Goal: Entertainment & Leisure: Browse casually

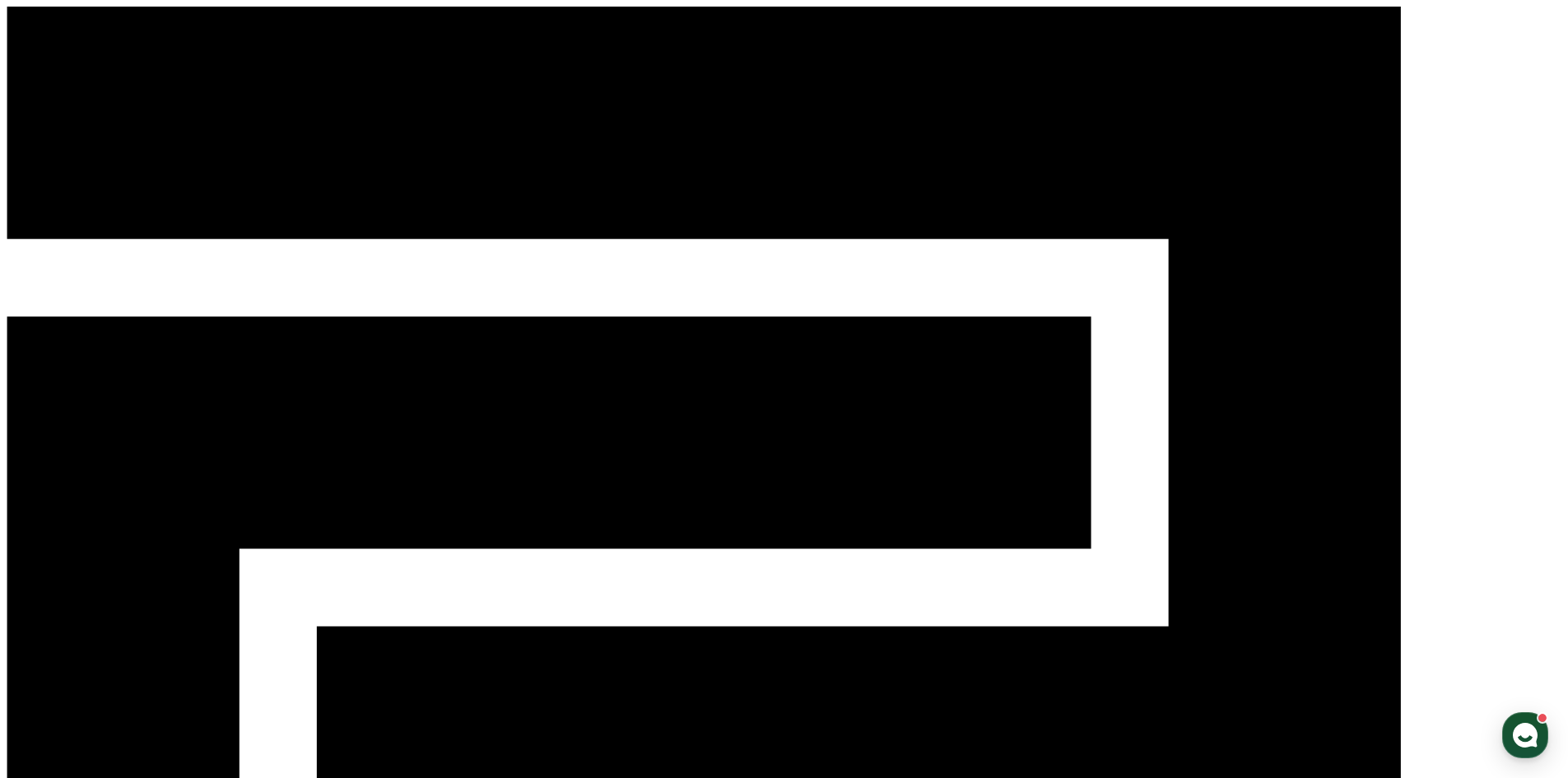
select select "**********"
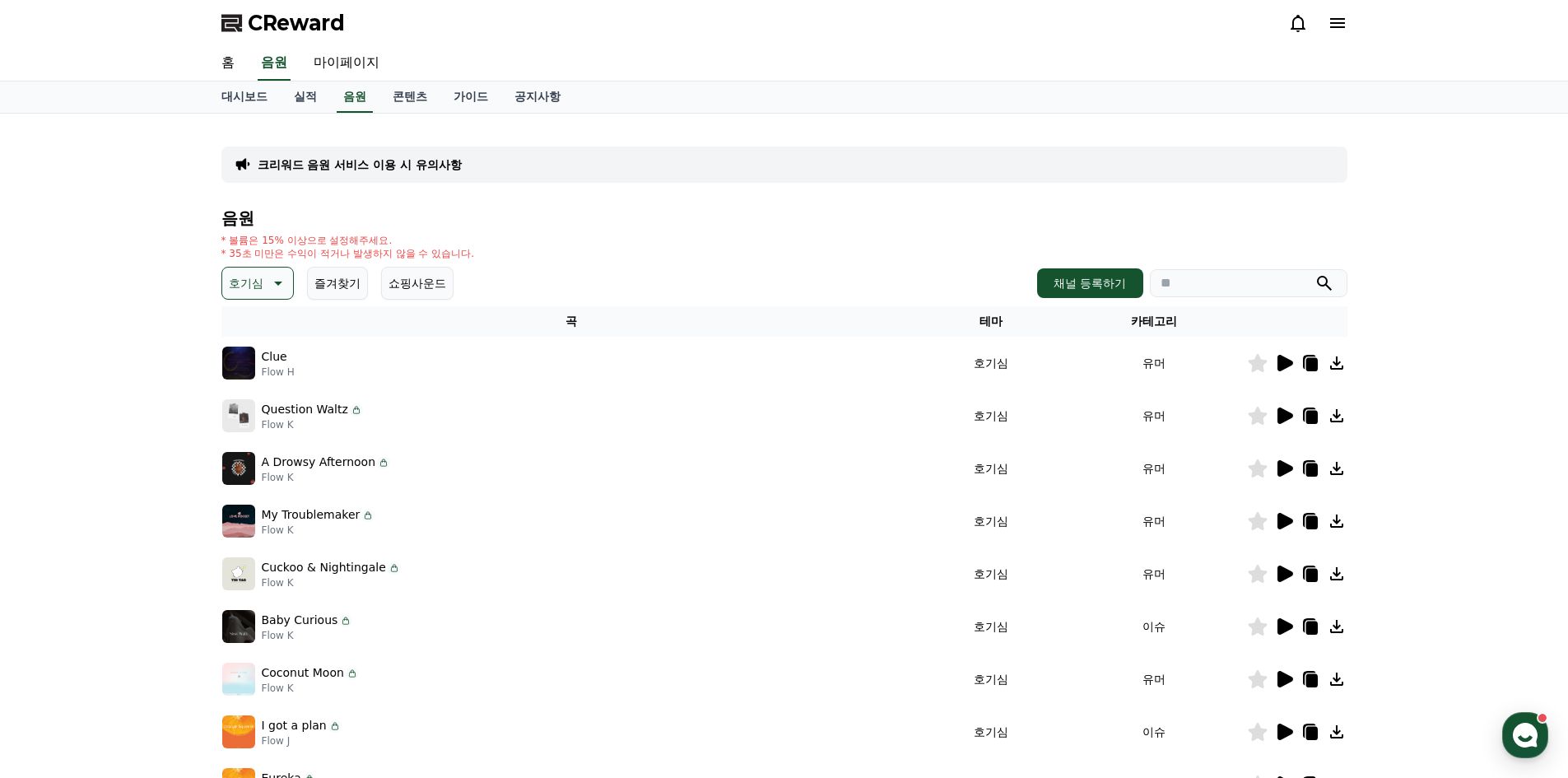
click at [1284, 360] on icon at bounding box center [1285, 363] width 16 height 17
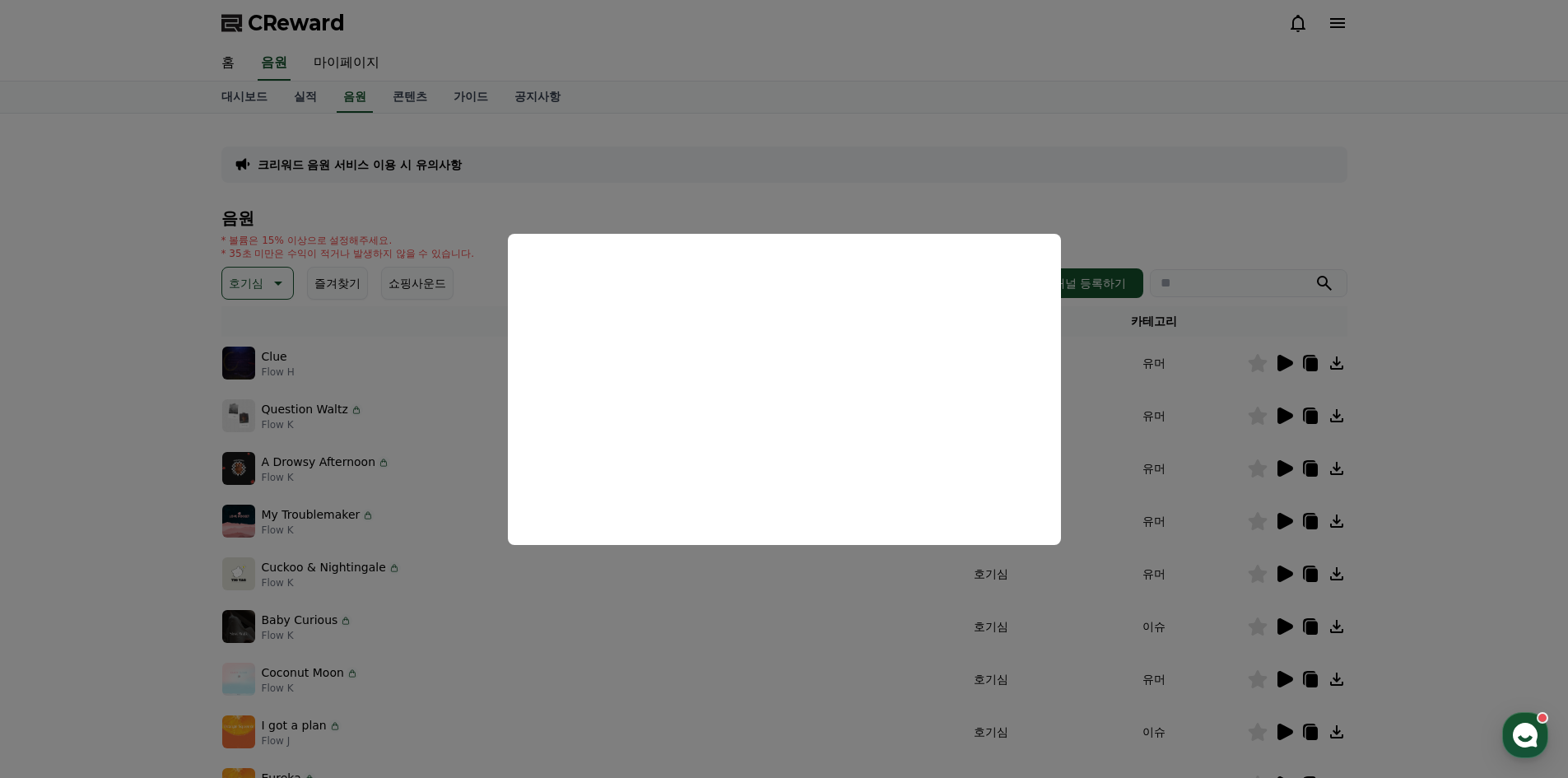
drag, startPoint x: 1201, startPoint y: 345, endPoint x: 1209, endPoint y: 353, distance: 11.3
click at [1201, 345] on button "close modal" at bounding box center [784, 389] width 1568 height 778
click at [1283, 418] on icon at bounding box center [1285, 416] width 16 height 17
click at [1283, 457] on button "close modal" at bounding box center [784, 389] width 1568 height 778
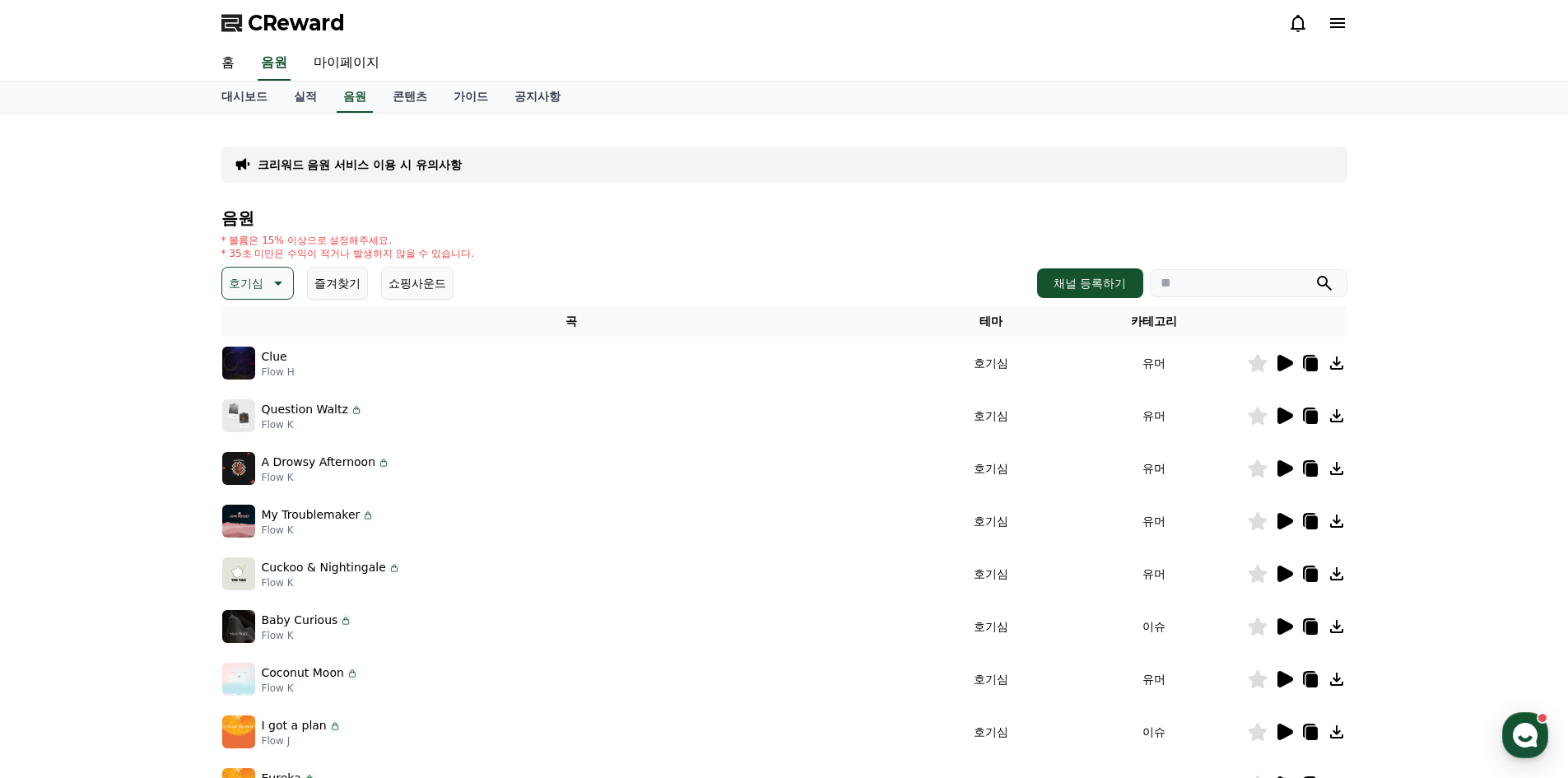
click at [1288, 468] on icon at bounding box center [1285, 469] width 16 height 17
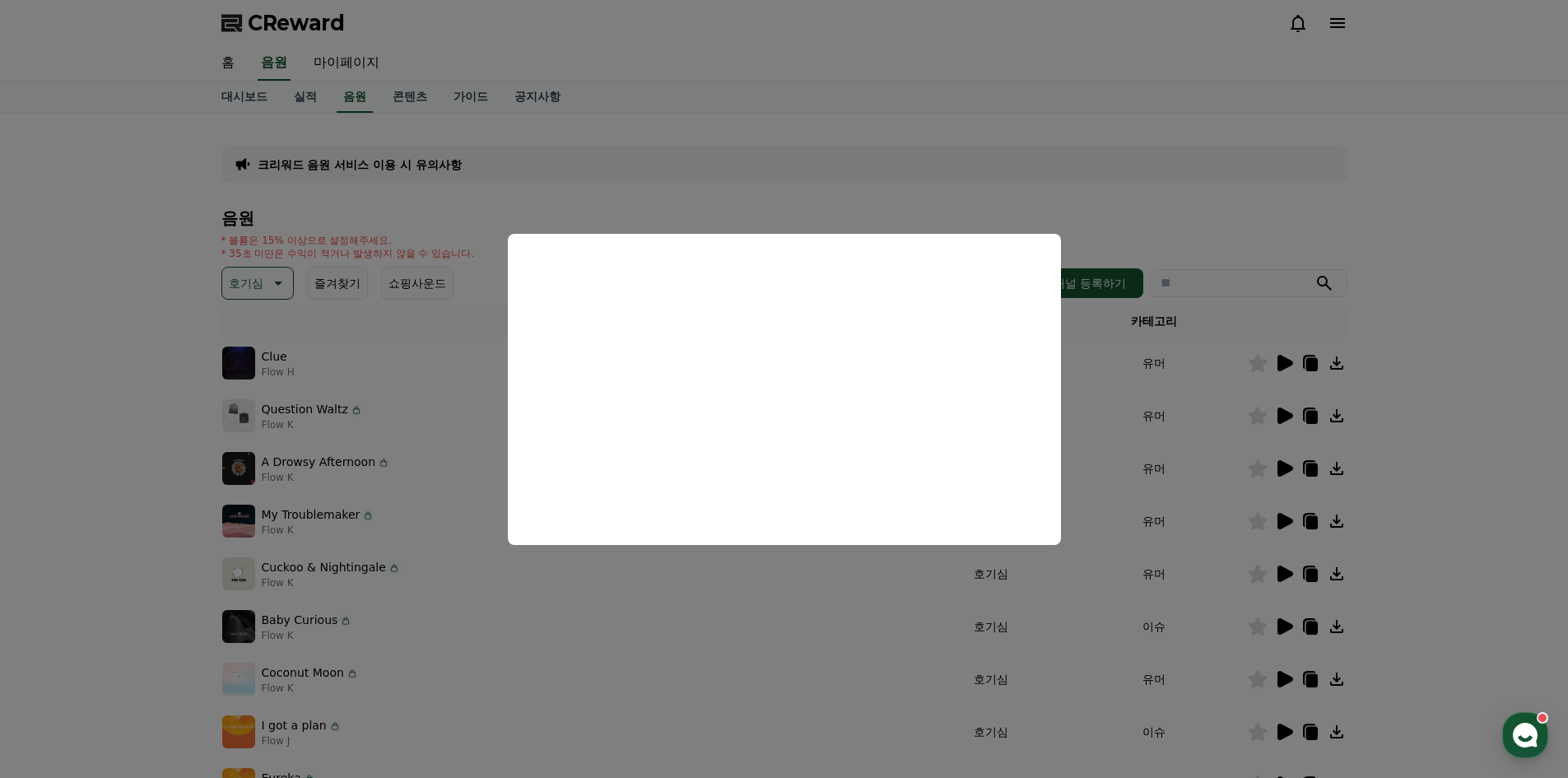
click at [1151, 563] on button "close modal" at bounding box center [784, 389] width 1568 height 778
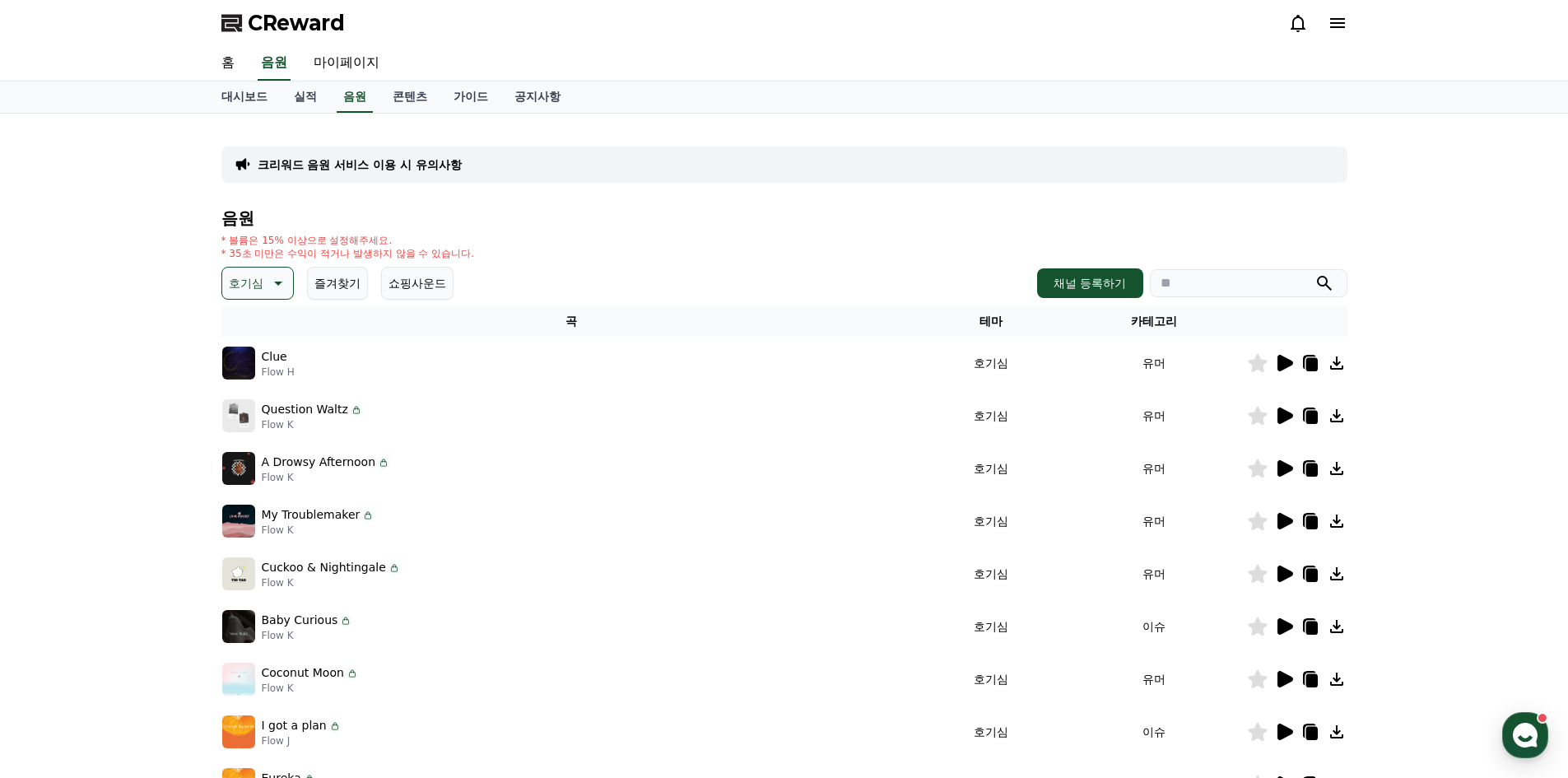
click at [1299, 527] on div at bounding box center [1297, 521] width 99 height 20
click at [1291, 520] on icon at bounding box center [1285, 521] width 16 height 17
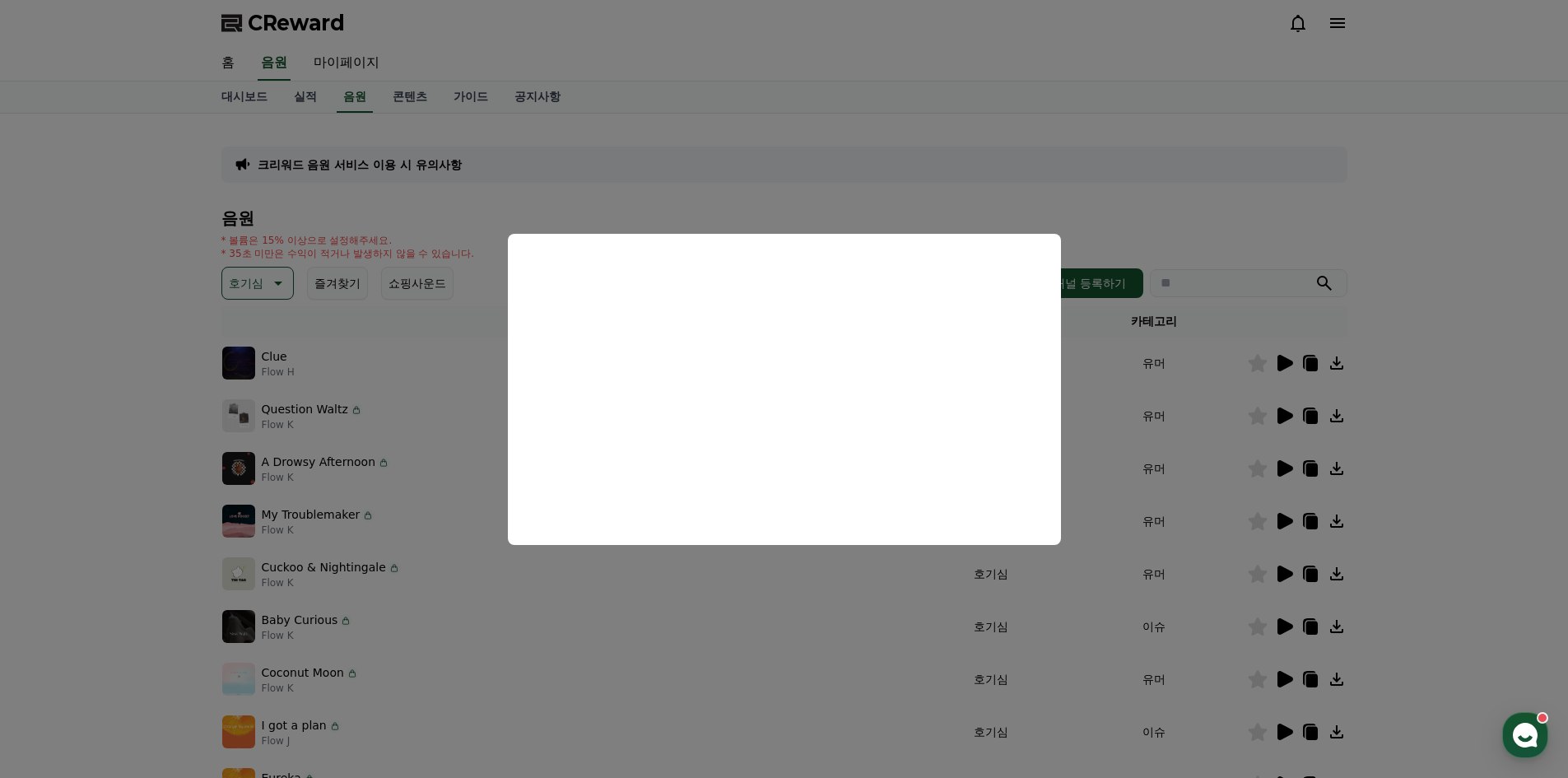
click at [1199, 610] on button "close modal" at bounding box center [784, 389] width 1568 height 778
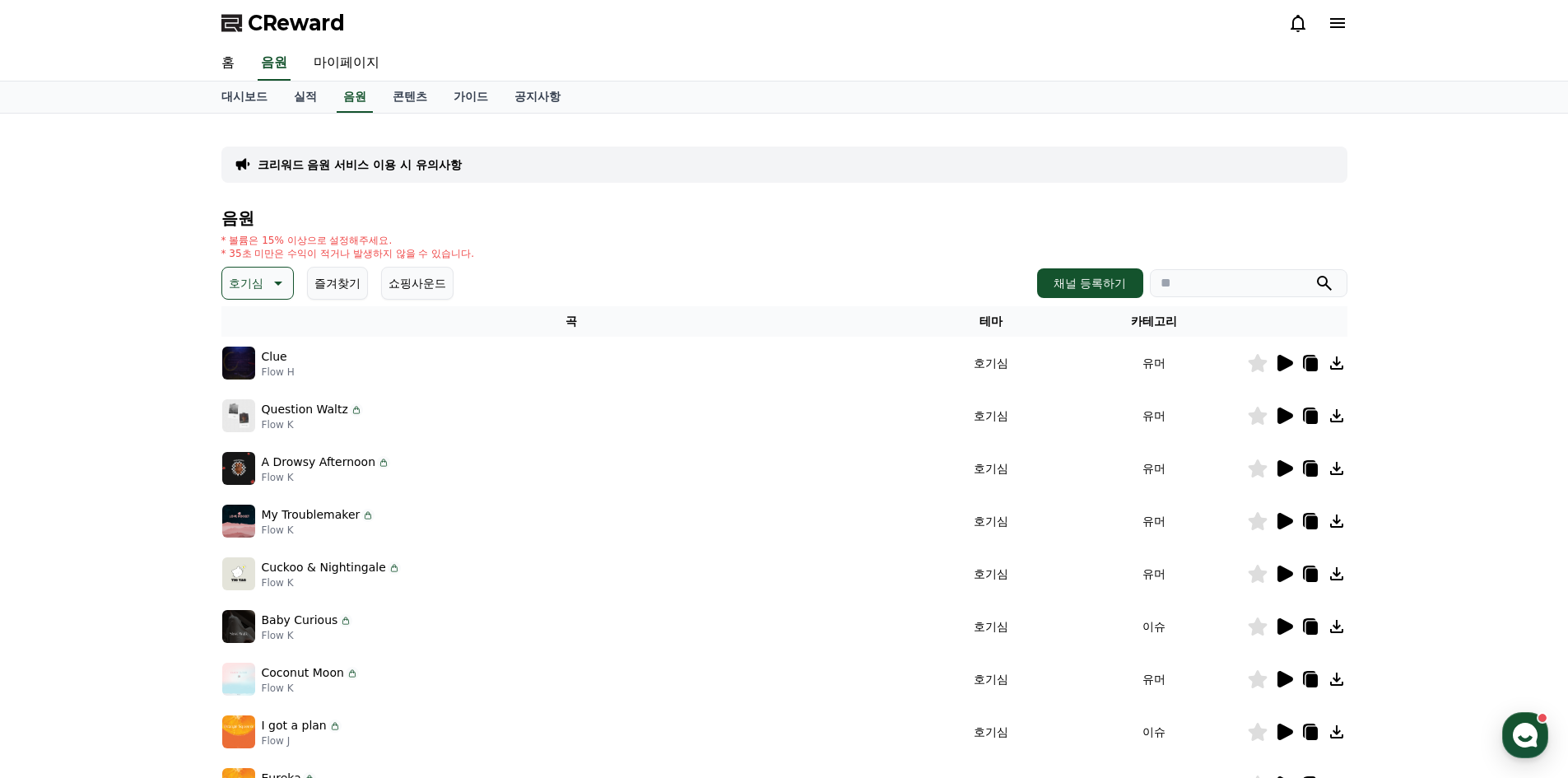
click at [1292, 574] on icon at bounding box center [1285, 574] width 16 height 17
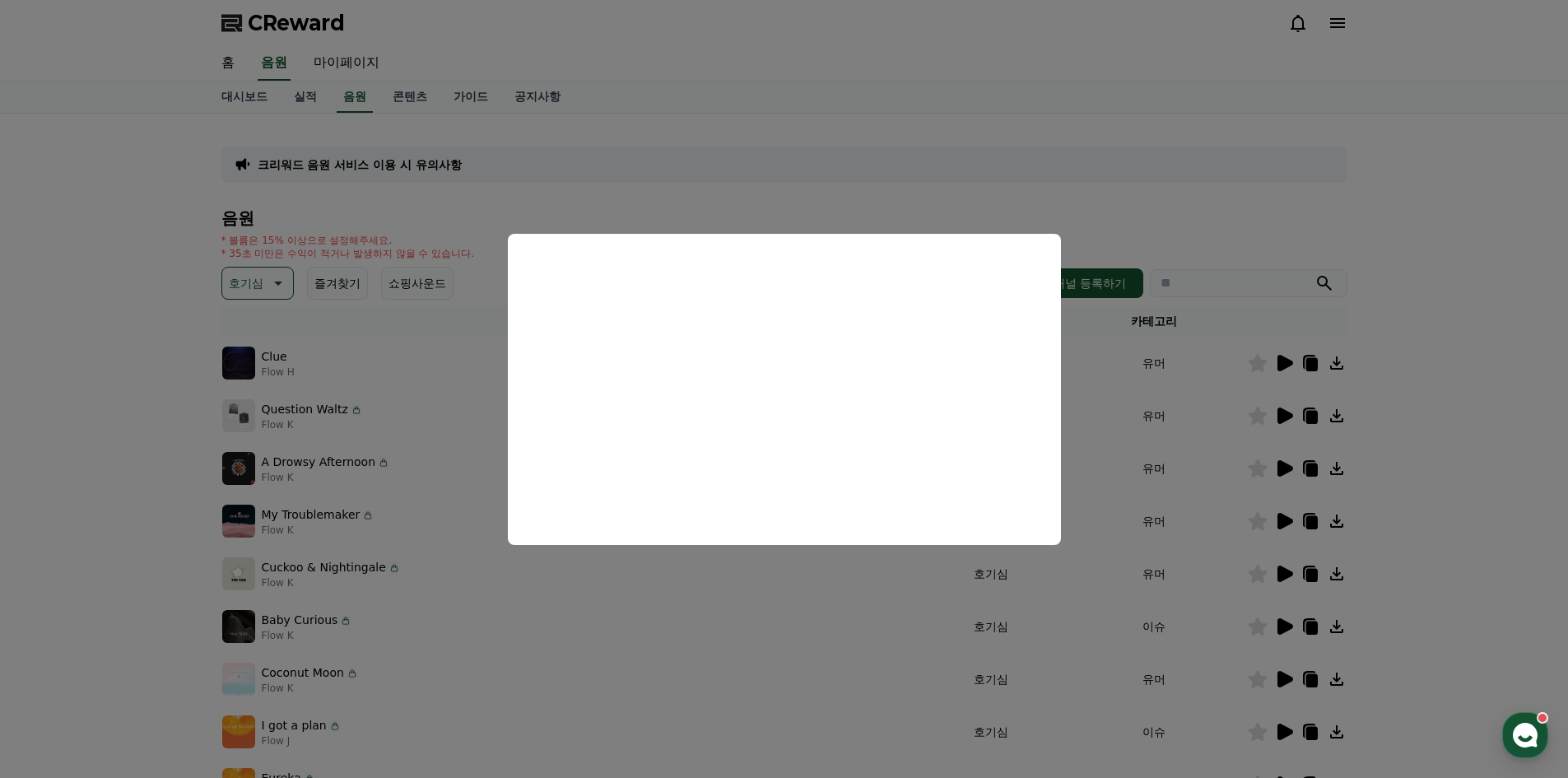
click at [1281, 615] on button "close modal" at bounding box center [784, 389] width 1568 height 778
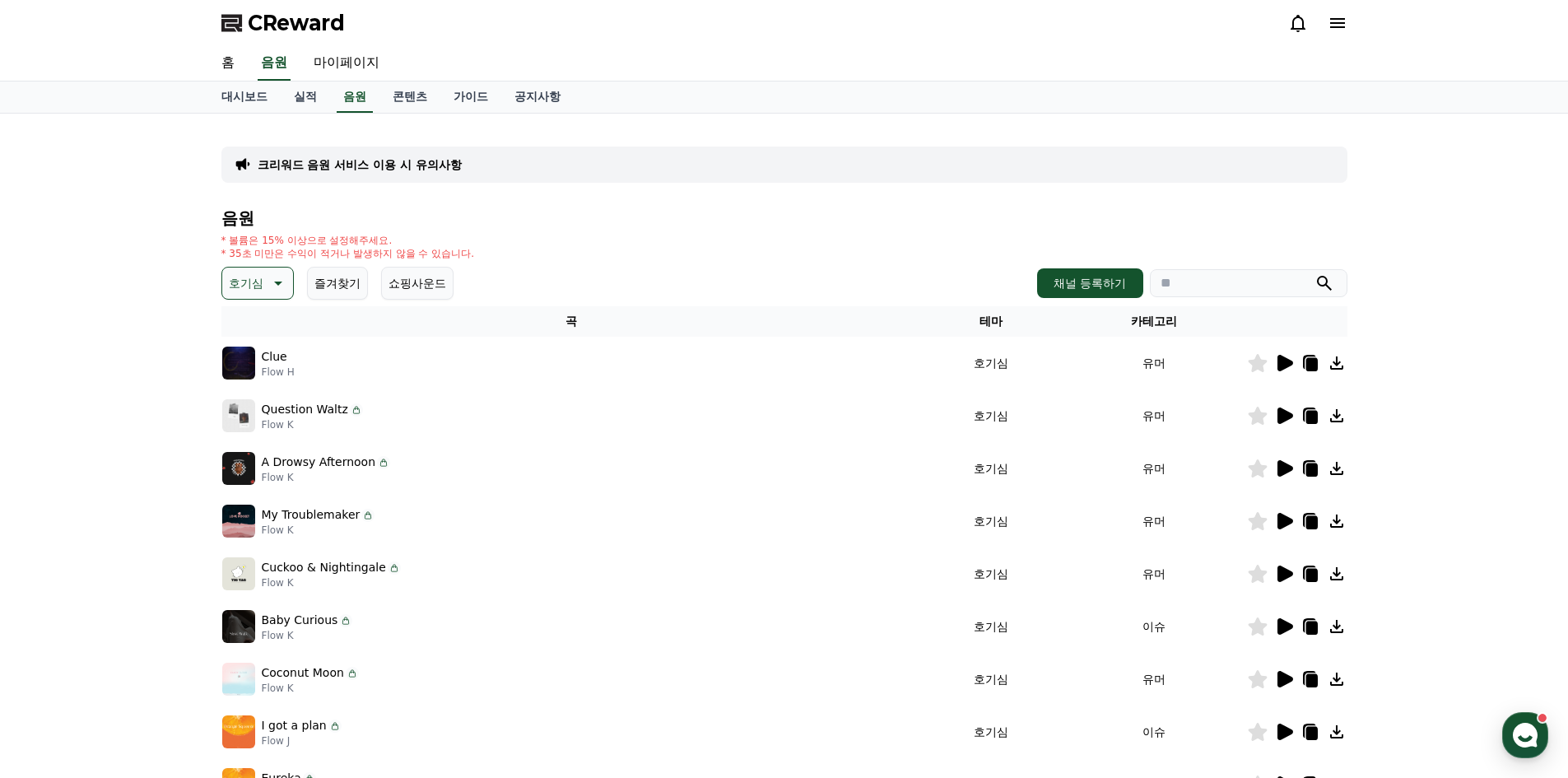
click at [1283, 625] on icon at bounding box center [1285, 627] width 16 height 17
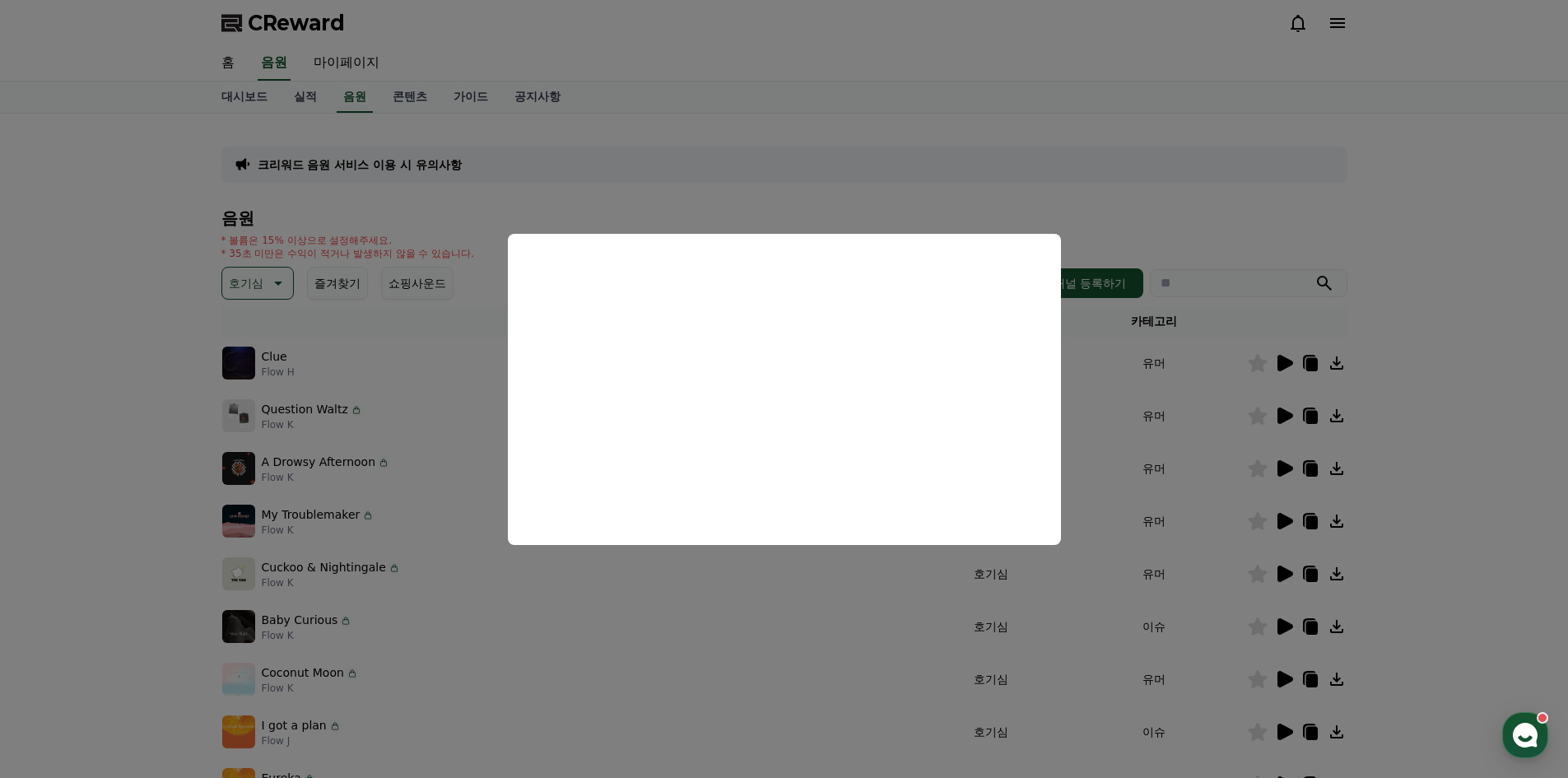
click at [570, 115] on button "close modal" at bounding box center [784, 389] width 1568 height 778
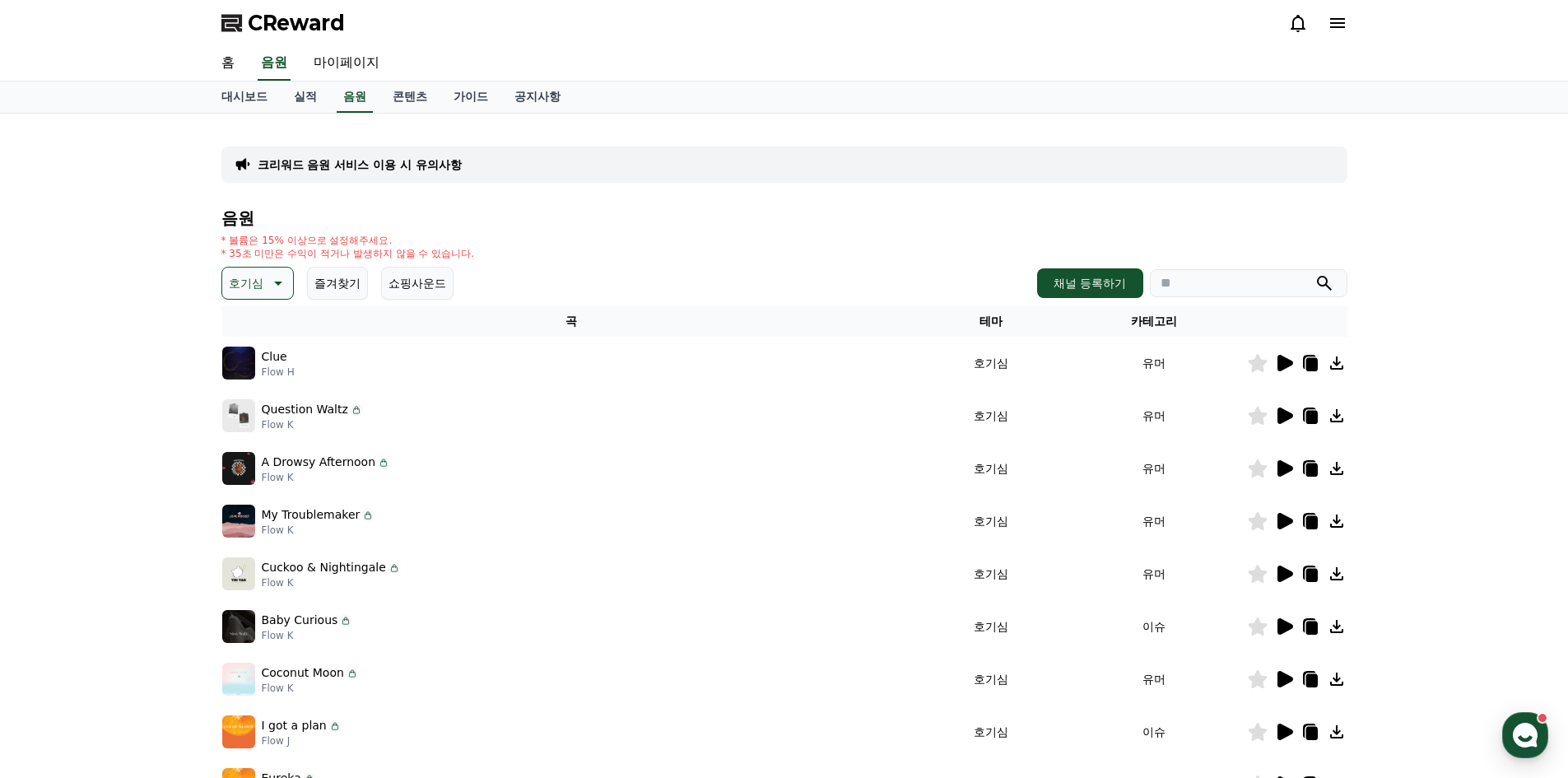
click at [1228, 276] on input "search" at bounding box center [1249, 284] width 197 height 28
paste input "*****"
type input "*****"
click at [1328, 277] on icon "submit" at bounding box center [1324, 284] width 20 height 20
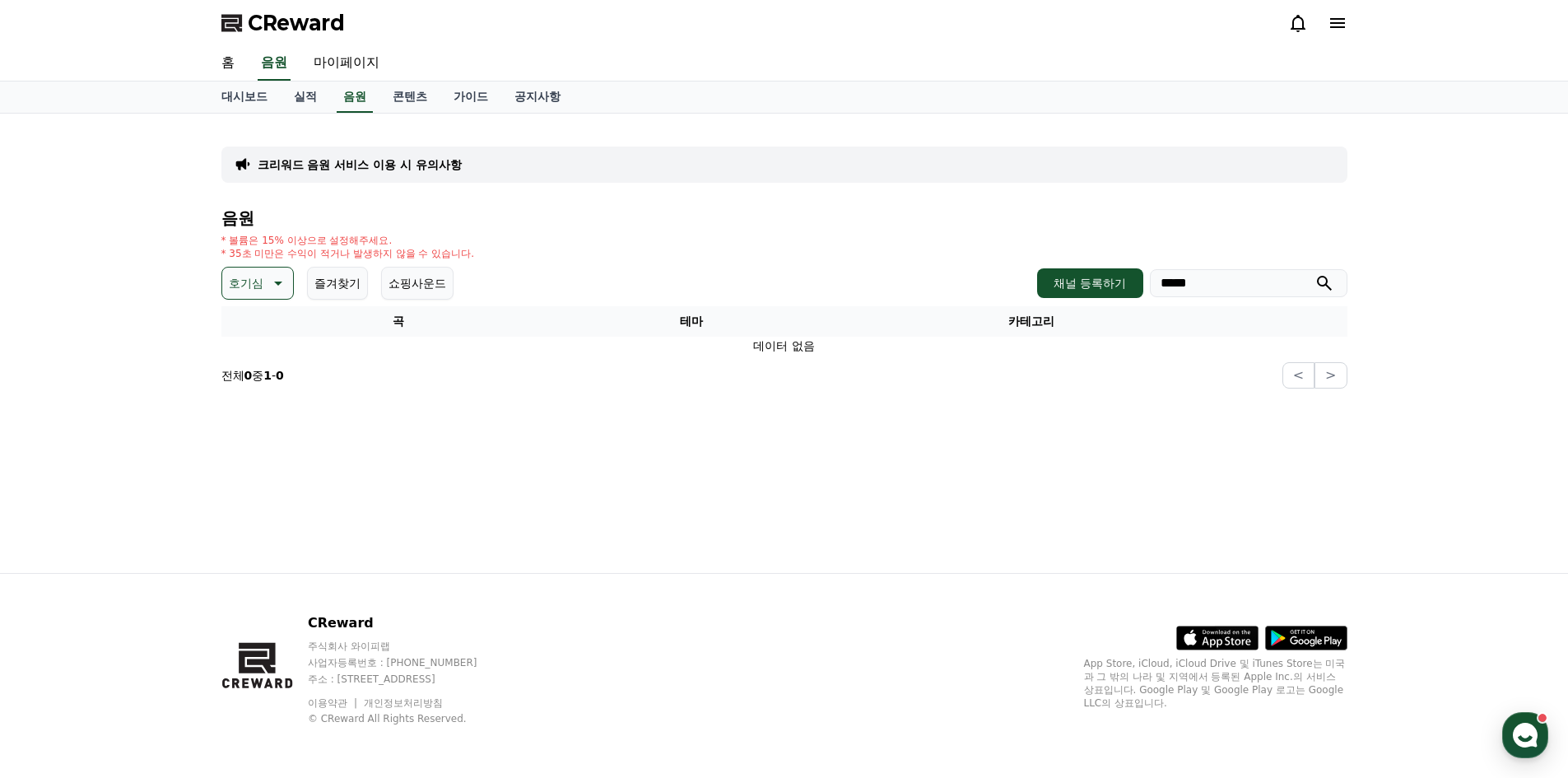
click at [285, 283] on icon at bounding box center [277, 284] width 20 height 20
click at [247, 308] on div "전체 환상적인 호기심 어두운 밝은 통통튀는 신나는 반전 웅장한 드라마틱 즐거움 분위기있는 EDM 그루브 슬픈 잔잔한 귀여운 감동적인 긴장되는 …" at bounding box center [259, 394] width 75 height 176
click at [257, 321] on button "전체" at bounding box center [242, 327] width 36 height 36
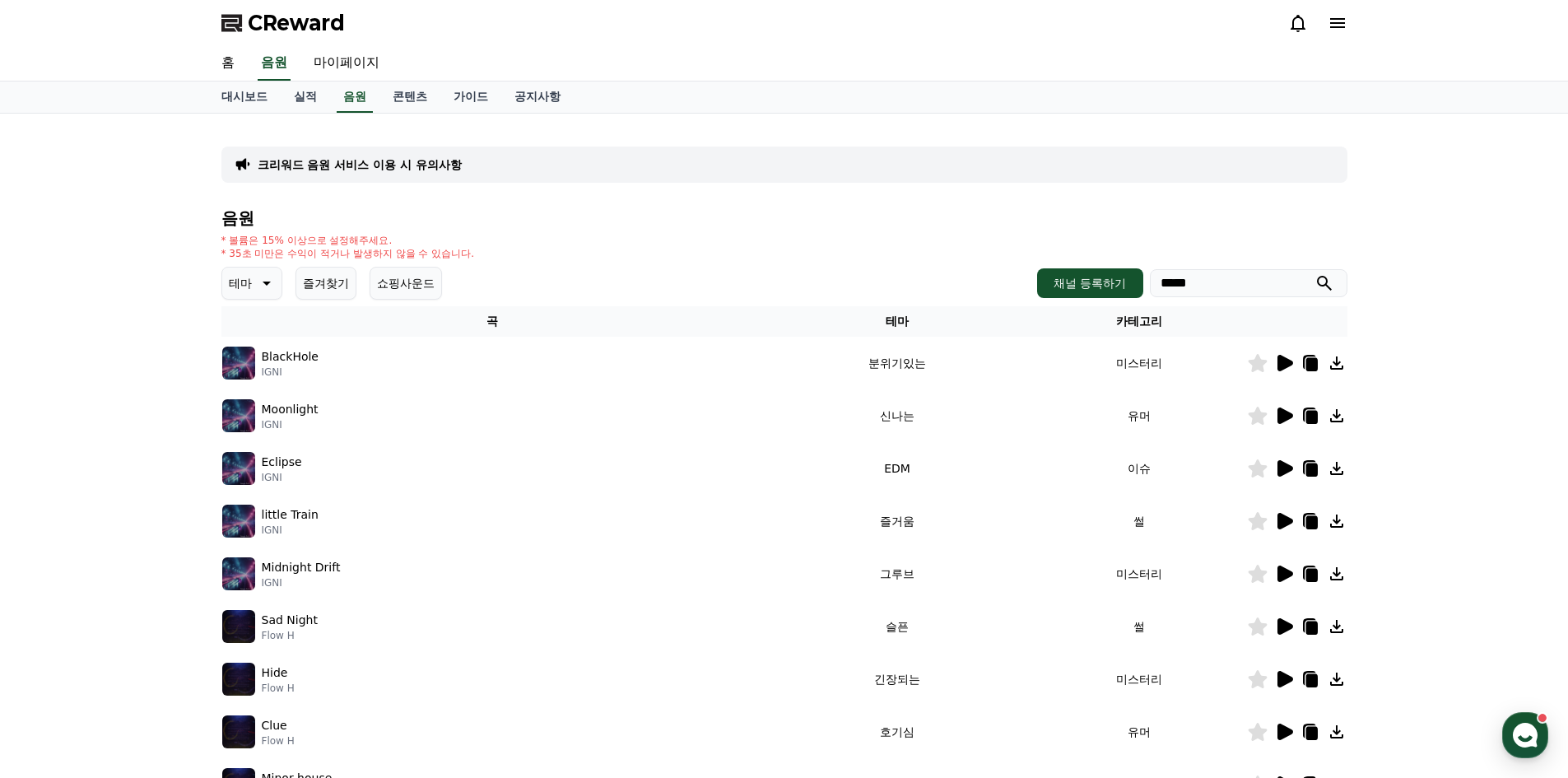
click at [1309, 283] on input "*****" at bounding box center [1249, 284] width 197 height 28
type input "*****"
click at [1333, 279] on icon "submit" at bounding box center [1324, 284] width 20 height 20
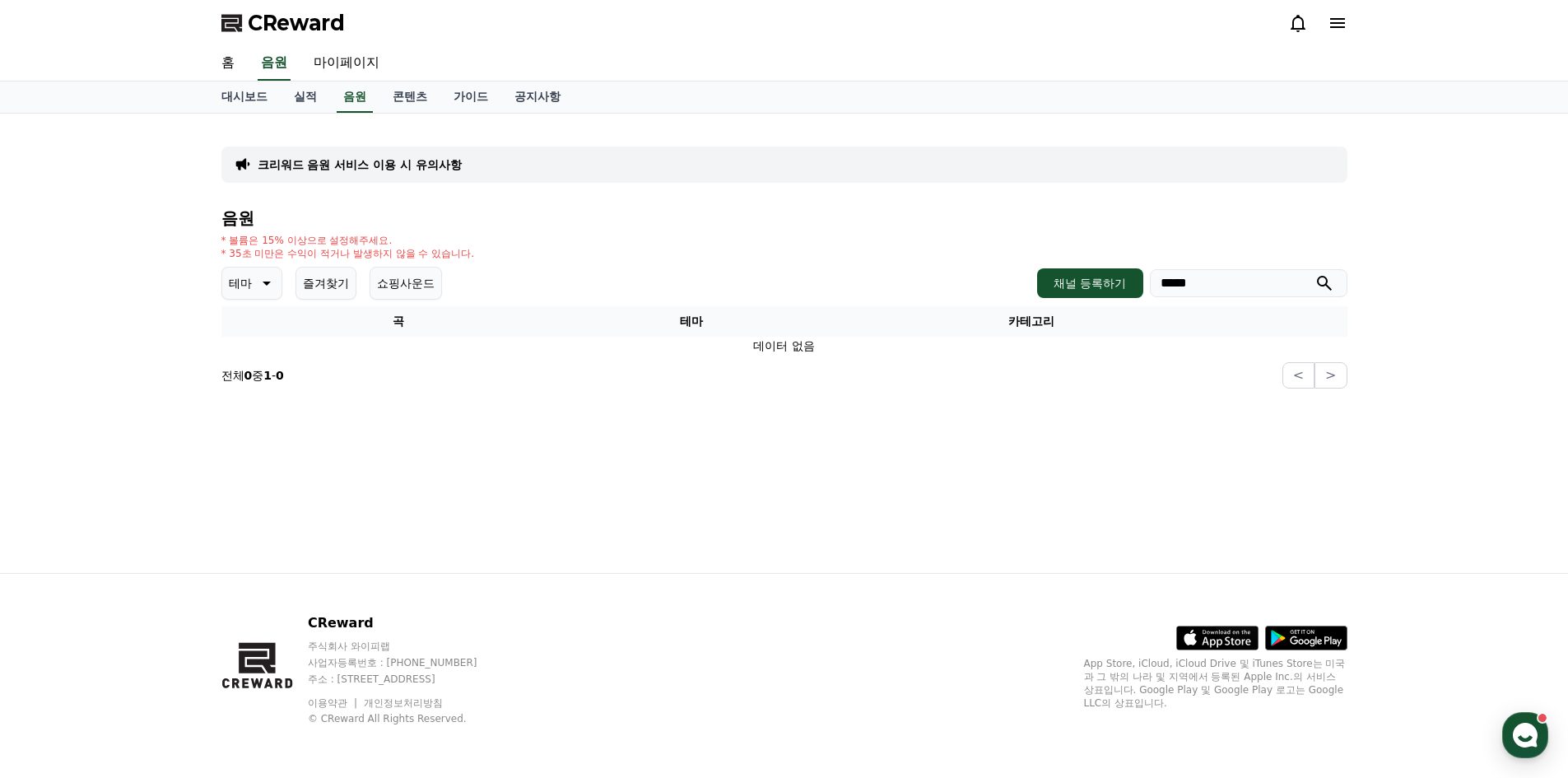
click at [275, 280] on button "테마" at bounding box center [251, 284] width 61 height 33
click at [250, 464] on button "코믹한" at bounding box center [248, 462] width 48 height 36
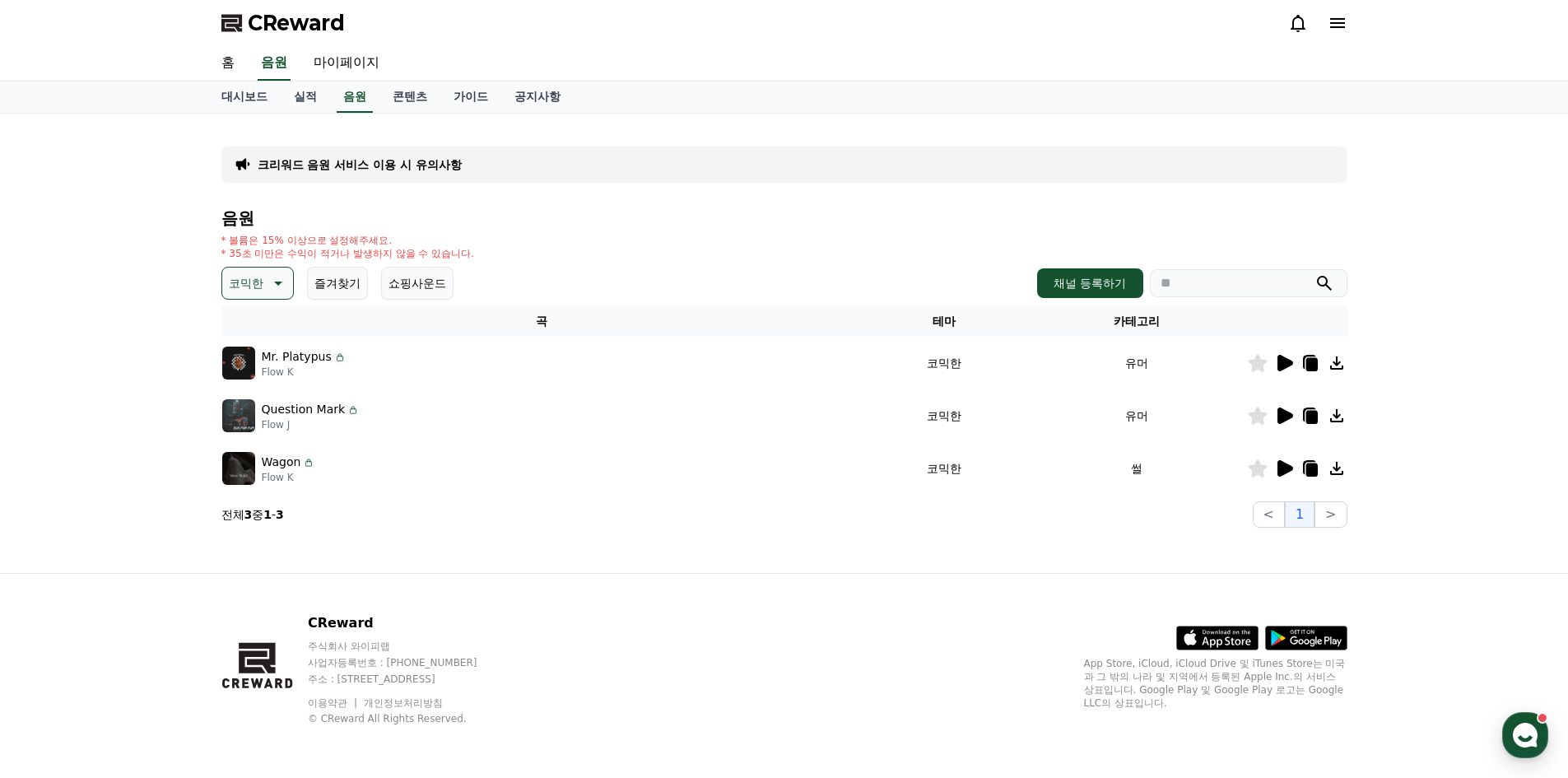
click at [1288, 361] on icon at bounding box center [1285, 363] width 16 height 17
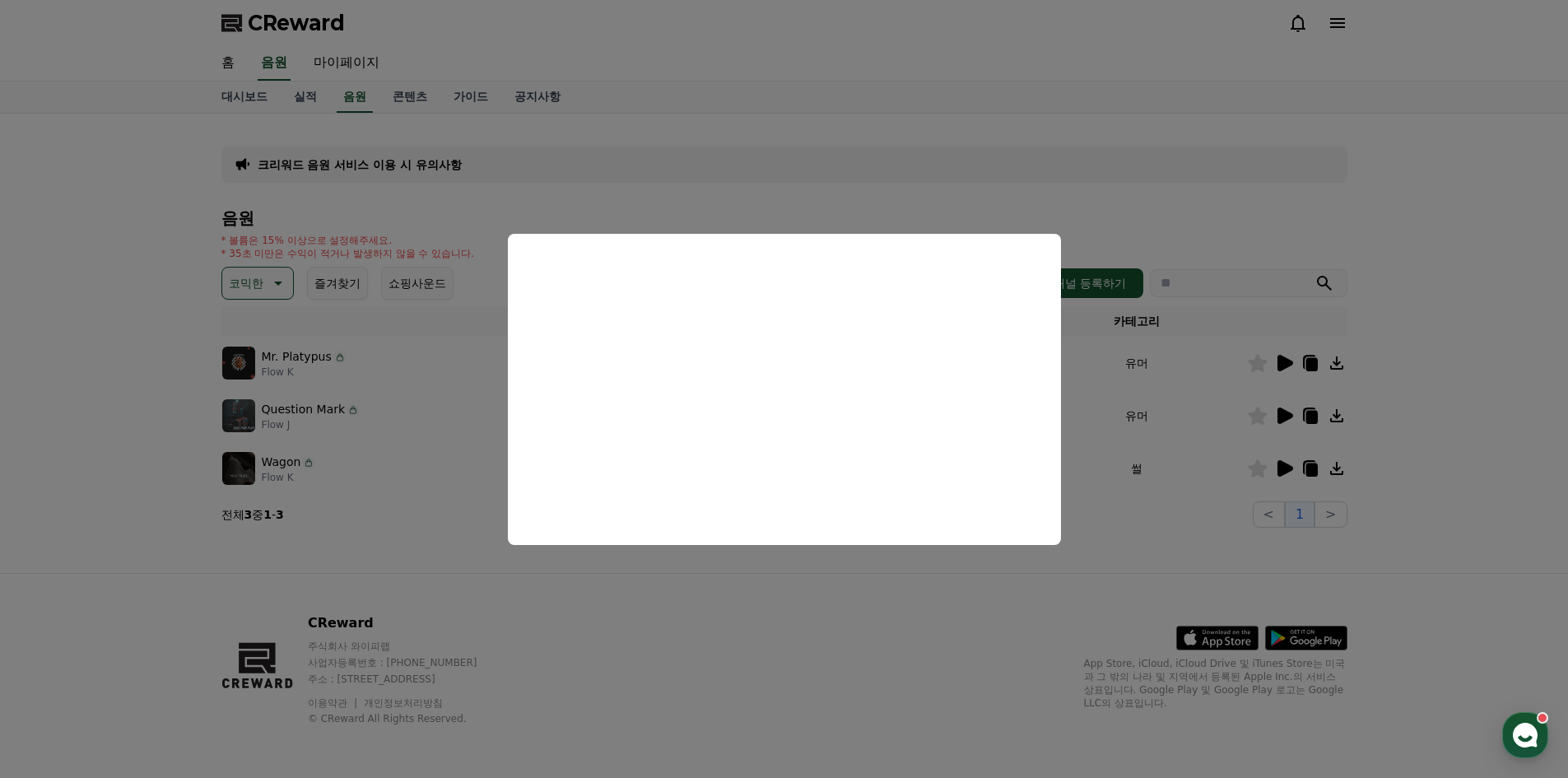
click at [1359, 519] on button "close modal" at bounding box center [784, 389] width 1568 height 778
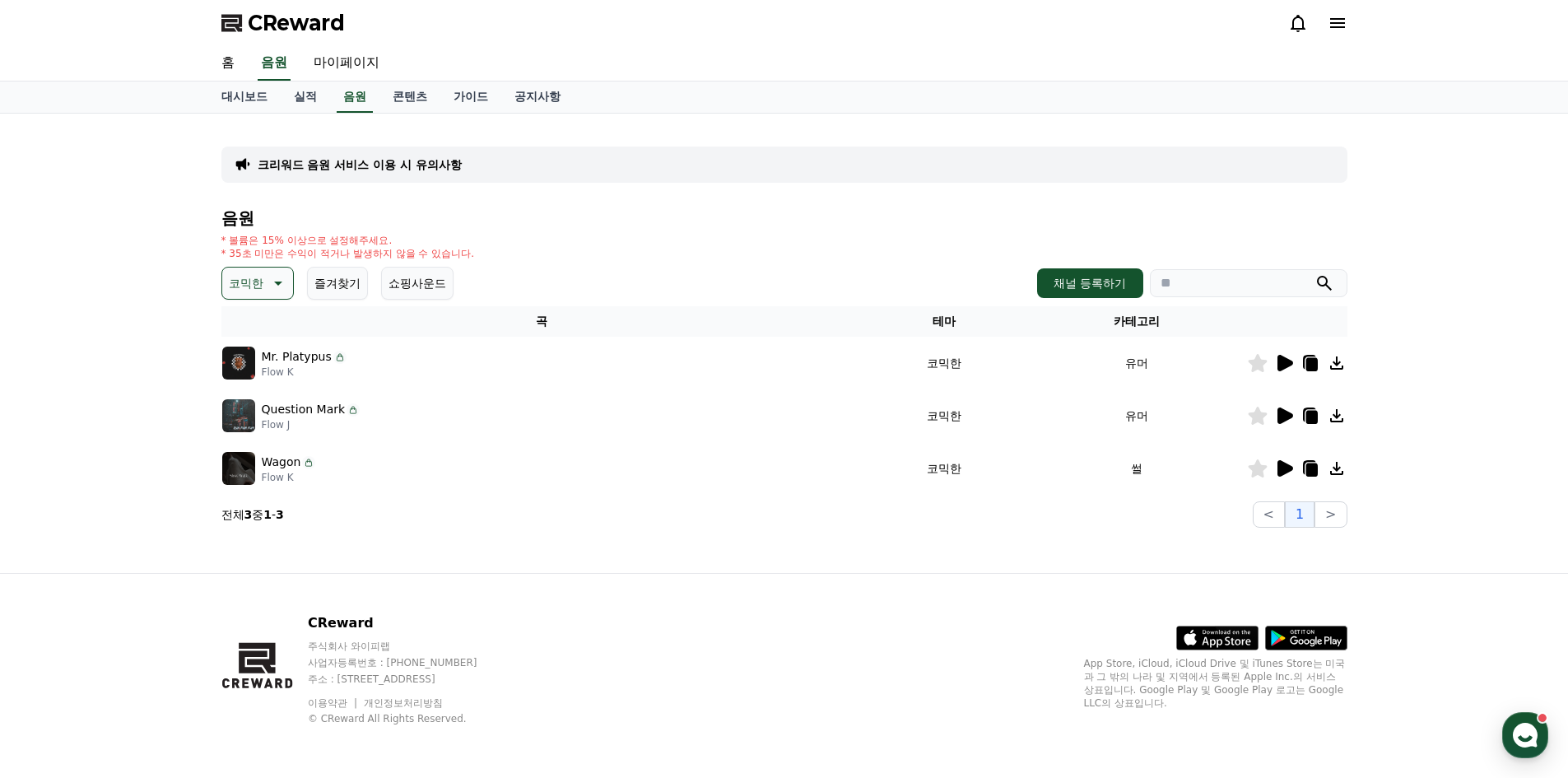
click at [1279, 419] on icon at bounding box center [1285, 416] width 16 height 17
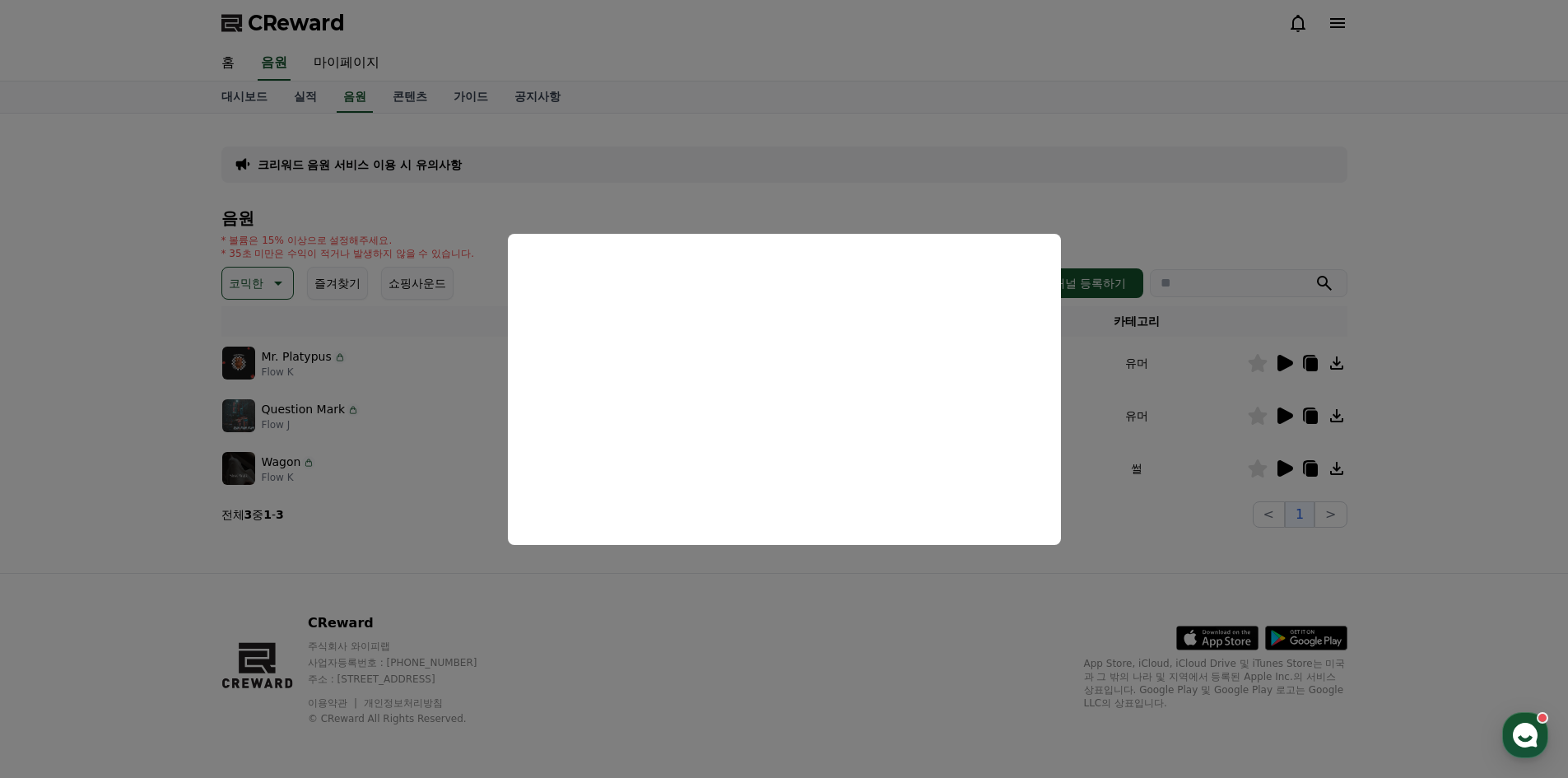
drag, startPoint x: 1046, startPoint y: 154, endPoint x: 1040, endPoint y: 167, distance: 14.3
click at [1046, 154] on button "close modal" at bounding box center [784, 389] width 1568 height 778
